Goal: Use online tool/utility: Utilize a website feature to perform a specific function

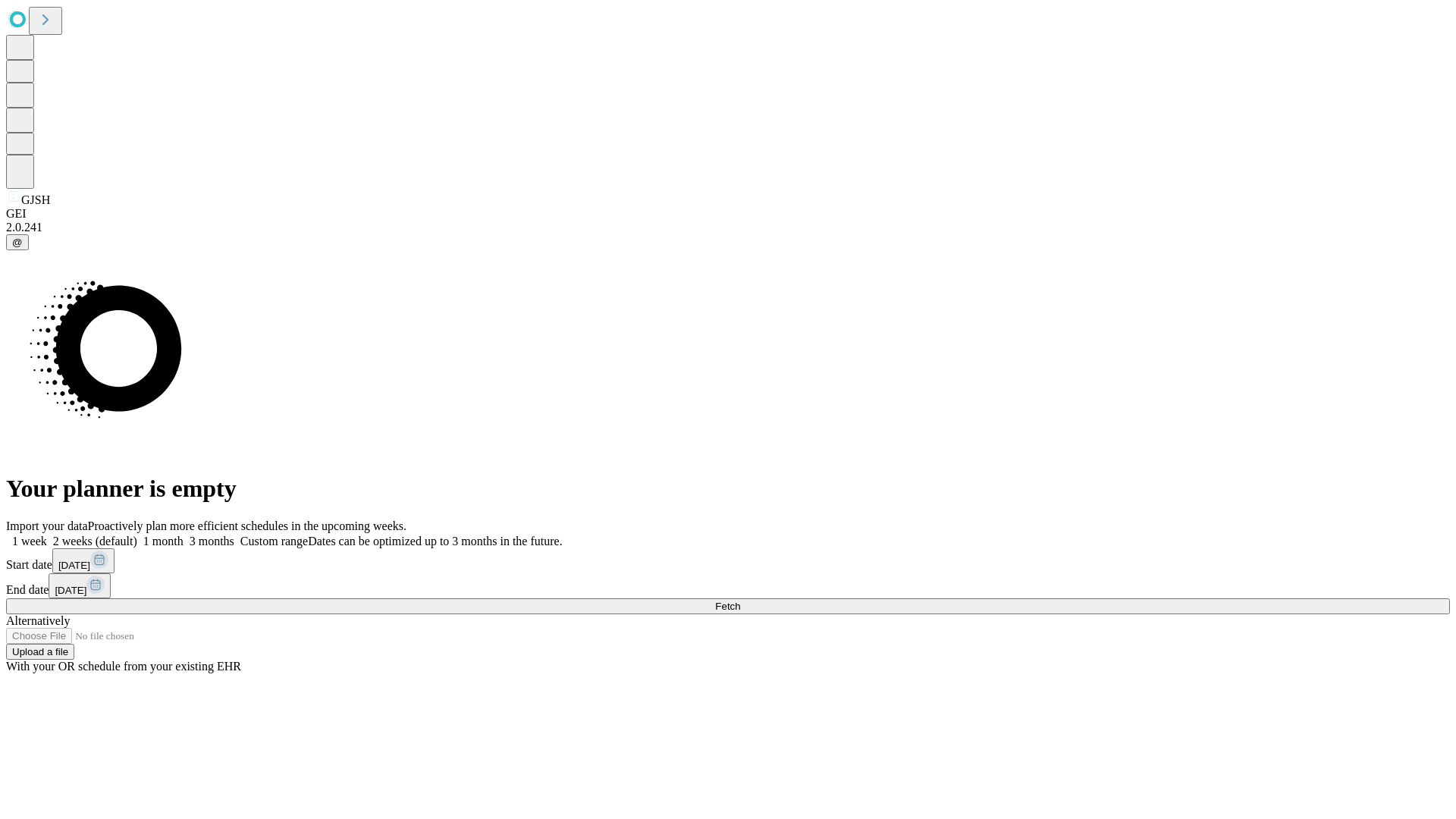
click at [740, 601] on span "Fetch" at bounding box center [727, 606] width 25 height 12
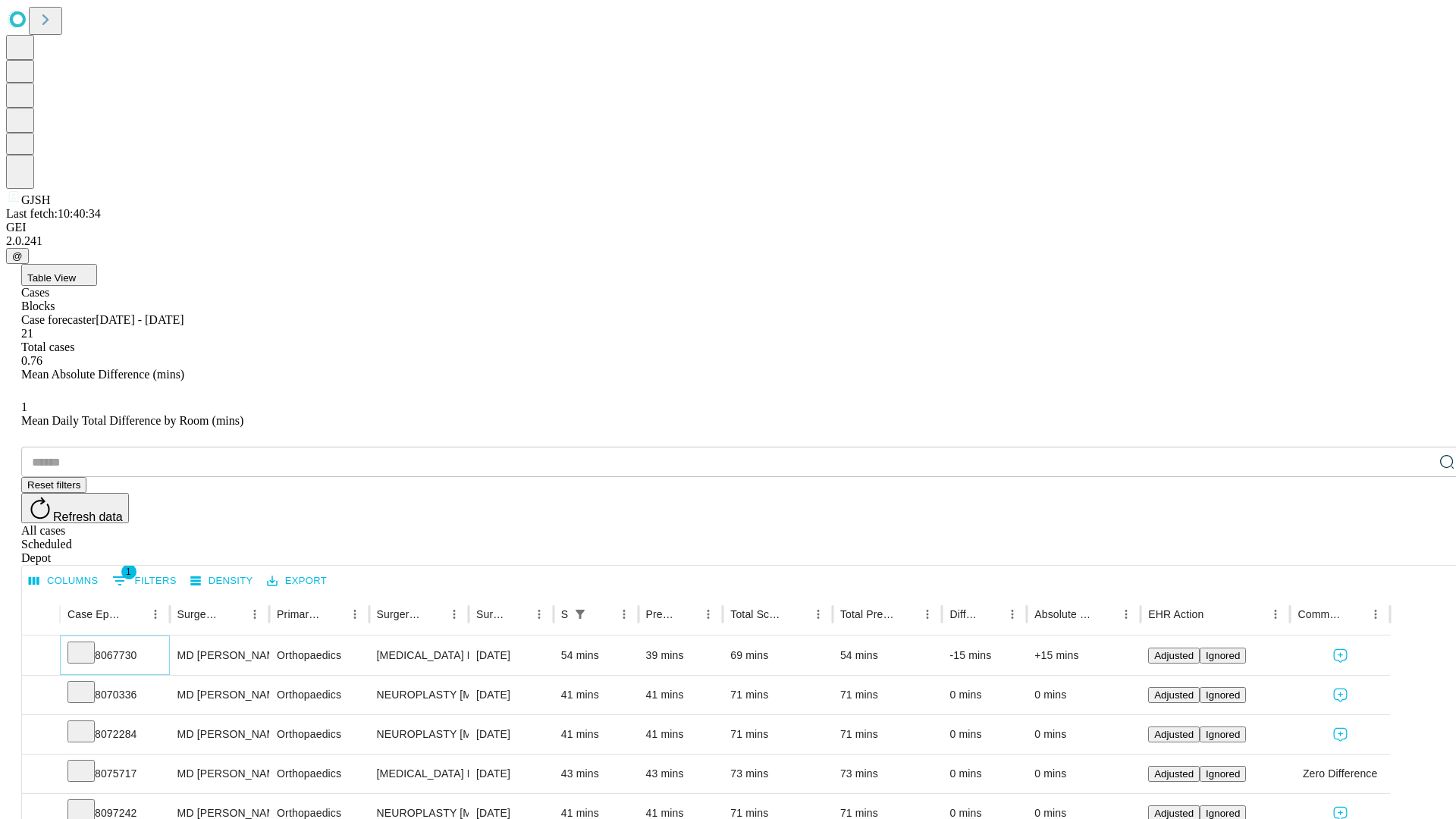
click at [89, 644] on icon at bounding box center [81, 652] width 15 height 15
